Goal: Information Seeking & Learning: Learn about a topic

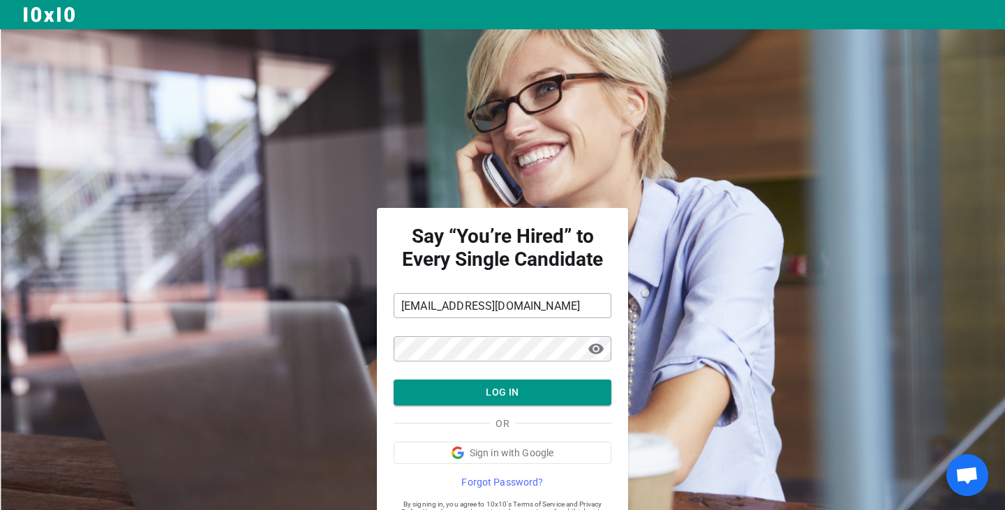
scroll to position [51, 0]
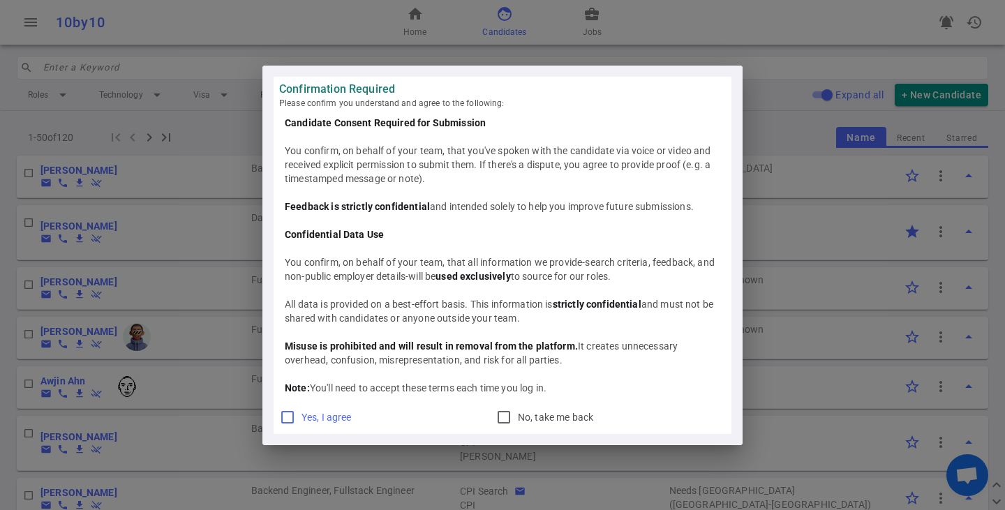
click at [289, 410] on input "Yes, I agree" at bounding box center [287, 417] width 17 height 17
checkbox input "true"
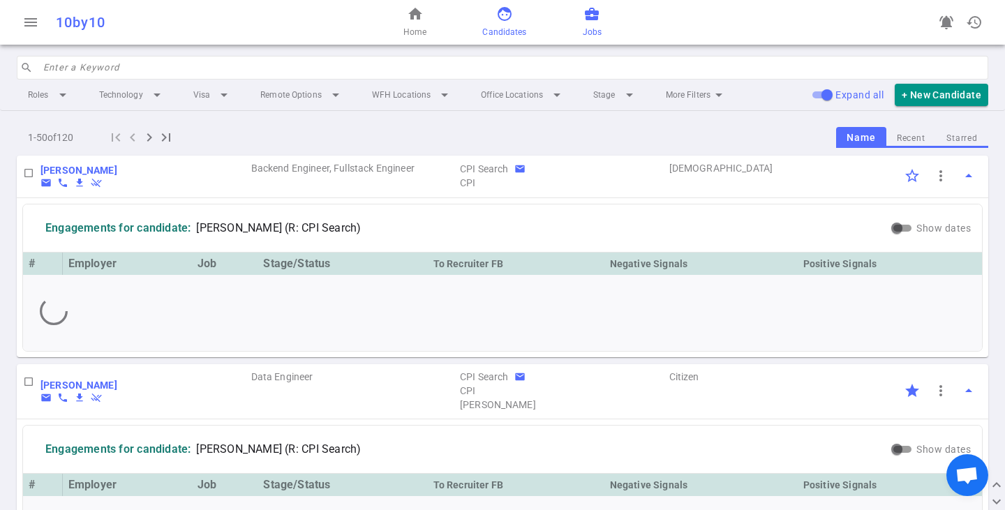
click at [597, 31] on span "Jobs" at bounding box center [592, 32] width 19 height 14
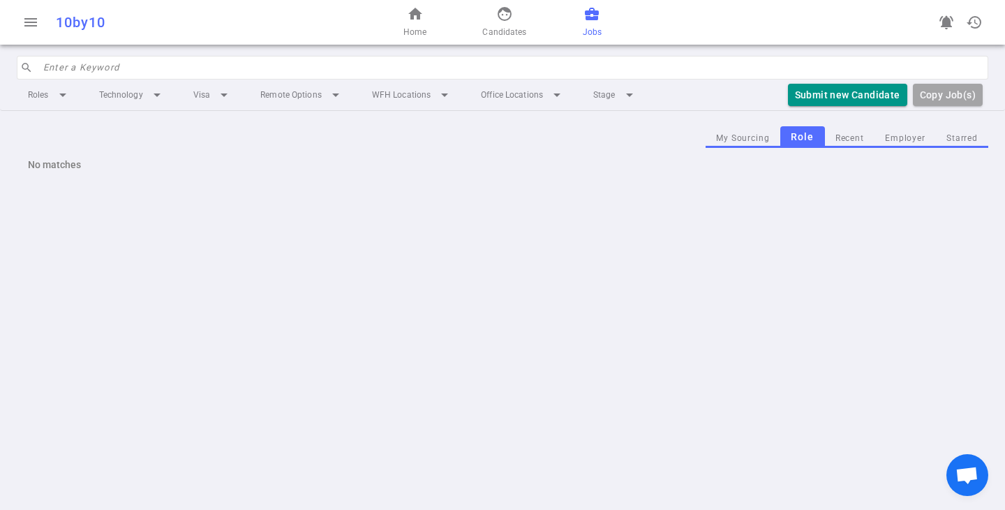
click at [41, 264] on div "menu 10by10 home Home face Candidates business_center Jobs notifications_active…" at bounding box center [502, 255] width 1005 height 510
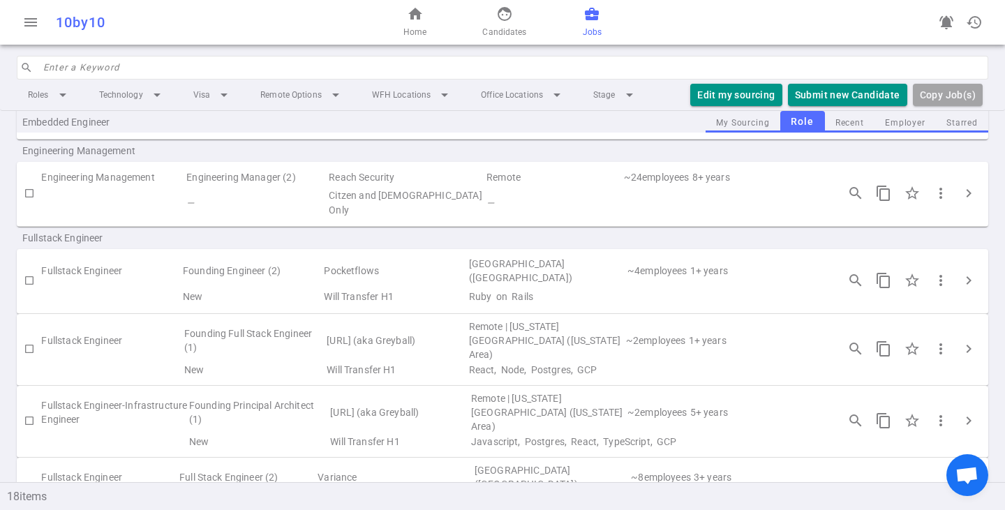
scroll to position [489, 0]
click at [961, 184] on span "chevron_right" at bounding box center [969, 192] width 17 height 17
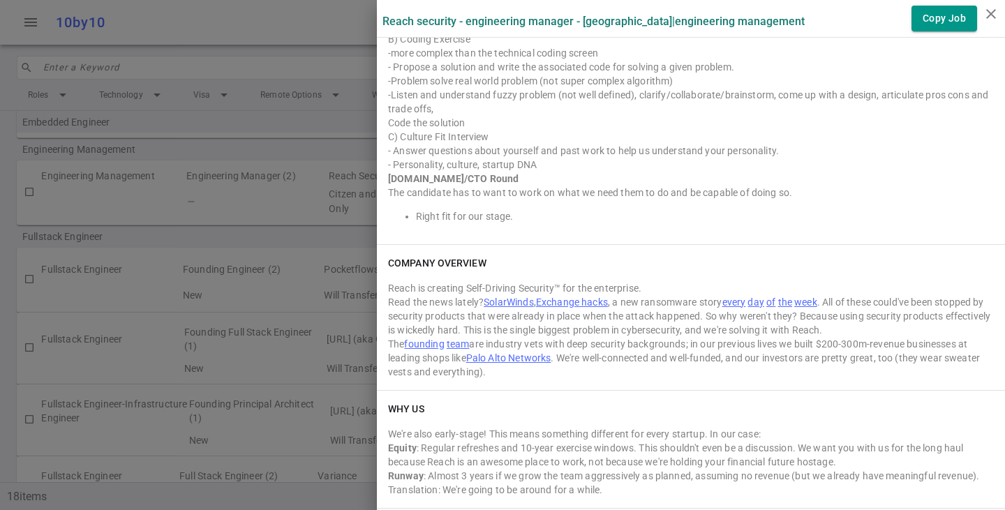
scroll to position [1908, 0]
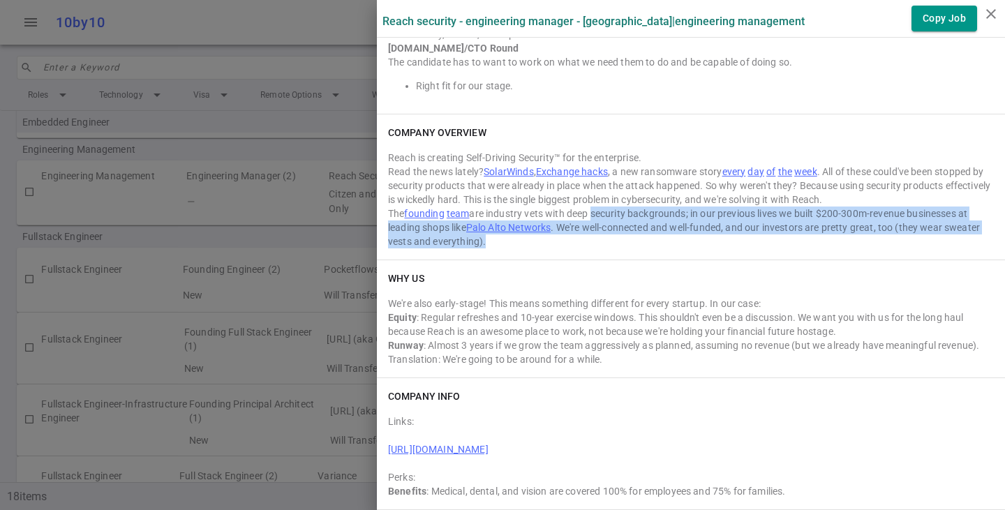
drag, startPoint x: 584, startPoint y: 216, endPoint x: 590, endPoint y: 238, distance: 23.2
click at [590, 238] on div "The founding team are industry vets with deep security backgrounds; in our prev…" at bounding box center [691, 228] width 606 height 42
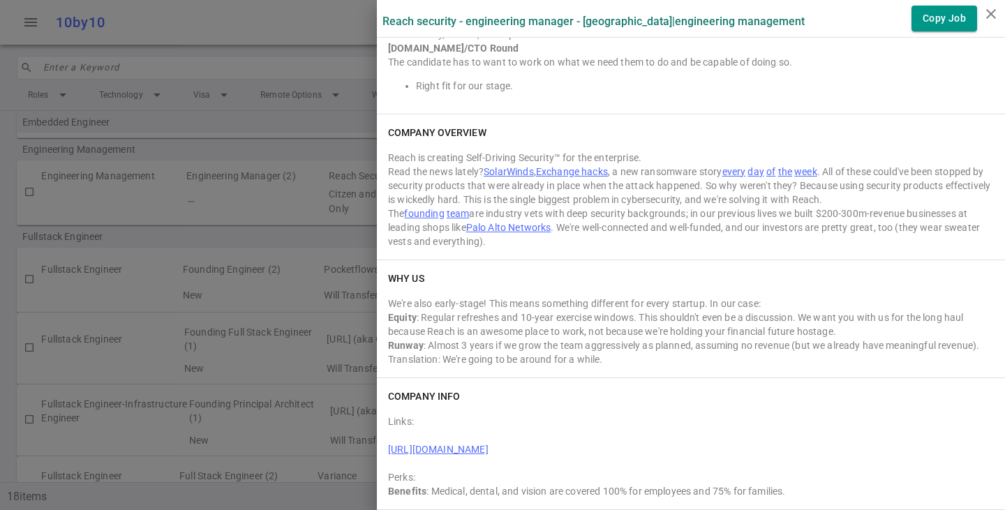
click at [957, 411] on div "Links: [URL][DOMAIN_NAME] Perks: Benefits : Medical, dental, and vision are cov…" at bounding box center [691, 453] width 606 height 89
